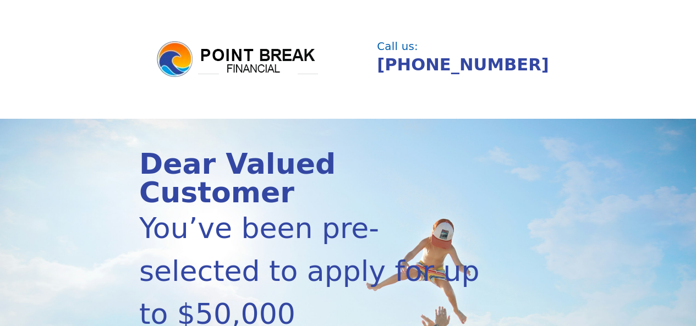
scroll to position [299, 0]
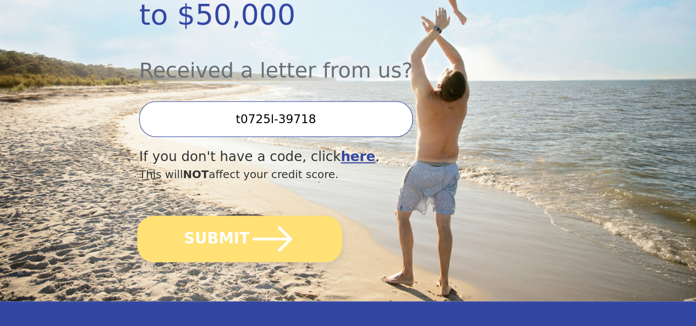
type input "t0725l-39718"
click at [286, 248] on icon "submit" at bounding box center [273, 239] width 46 height 46
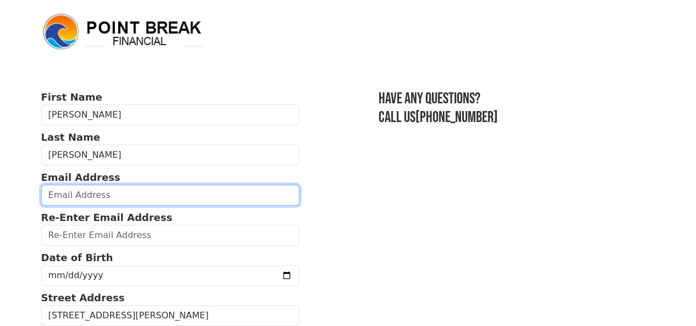
click at [236, 202] on input "email" at bounding box center [170, 195] width 259 height 21
type input "[EMAIL_ADDRESS][DOMAIN_NAME]"
type input "[PHONE_NUMBER]"
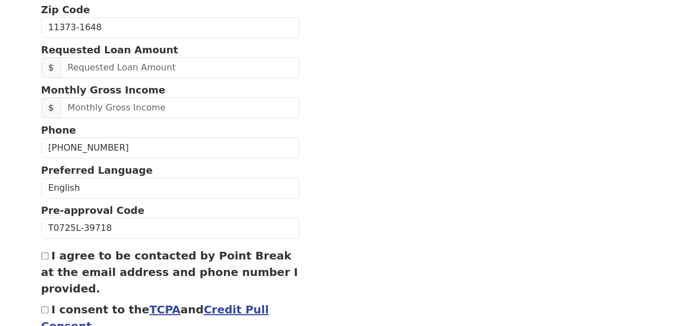
scroll to position [410, 0]
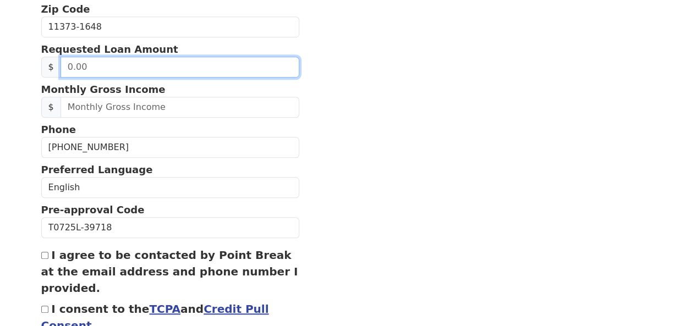
click at [194, 74] on input "text" at bounding box center [180, 67] width 239 height 21
type input "50,000.00"
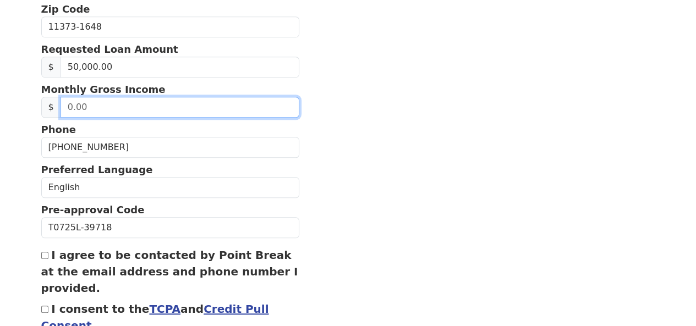
click at [168, 118] on input "text" at bounding box center [180, 107] width 239 height 21
type input "5,000.00"
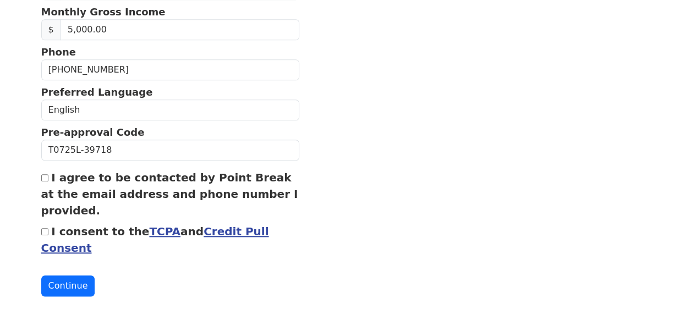
click at [43, 175] on input "I agree to be contacted by Point Break at the email address and phone number I …" at bounding box center [44, 178] width 7 height 7
checkbox input "true"
click at [44, 224] on div "I consent to the TCPA and Credit Pull Consent" at bounding box center [170, 240] width 259 height 33
click at [225, 225] on link "Credit Pull Consent" at bounding box center [155, 240] width 228 height 30
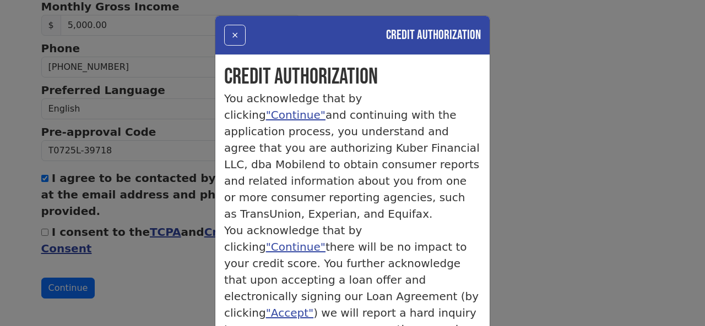
click at [144, 276] on div "× Credit Authorization Credit Authorization You acknowledge that by clicking "C…" at bounding box center [352, 163] width 705 height 326
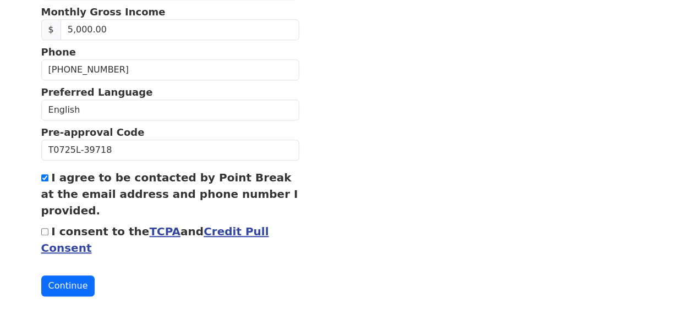
click at [149, 225] on link "TCPA" at bounding box center [164, 231] width 31 height 13
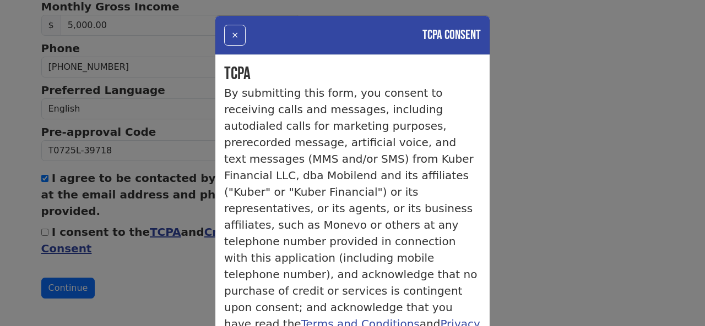
click at [195, 244] on div "× TCPA Consent TCPA By submitting this form, you consent to receiving calls and…" at bounding box center [352, 163] width 705 height 326
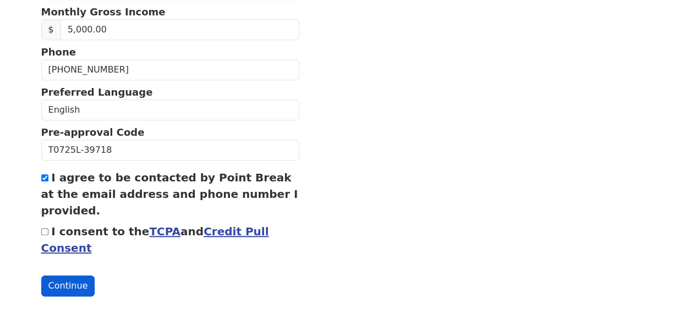
click at [66, 277] on button "Continue" at bounding box center [68, 286] width 54 height 21
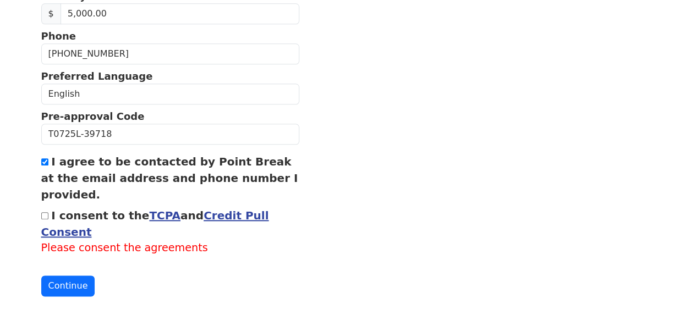
click at [43, 220] on input "I consent to the TCPA and Credit Pull Consent" at bounding box center [44, 216] width 7 height 7
checkbox input "true"
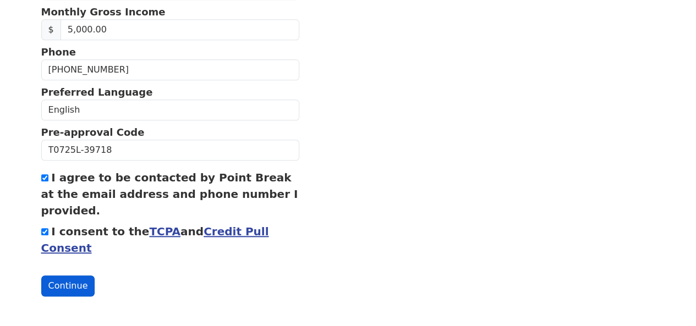
click at [72, 281] on button "Continue" at bounding box center [68, 286] width 54 height 21
click at [81, 279] on button "Continue" at bounding box center [68, 286] width 54 height 21
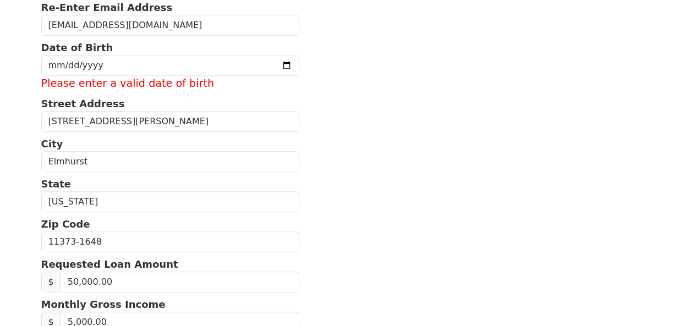
scroll to position [196, 0]
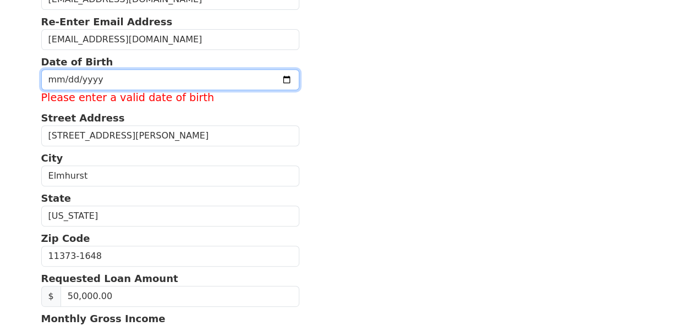
click at [147, 88] on input "date" at bounding box center [170, 79] width 259 height 21
click at [147, 89] on input "date" at bounding box center [170, 79] width 259 height 21
type input "[DATE]"
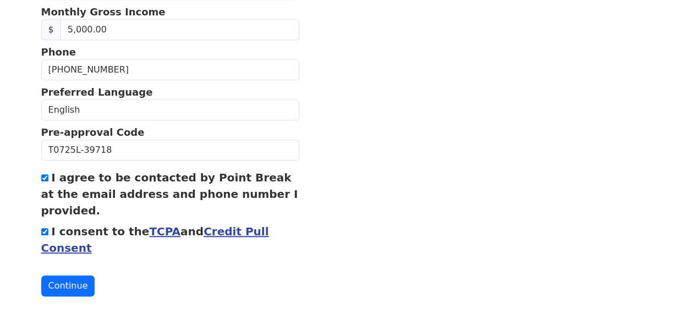
scroll to position [510, 0]
click at [70, 281] on button "Continue" at bounding box center [68, 286] width 54 height 21
